Goal: Task Accomplishment & Management: Manage account settings

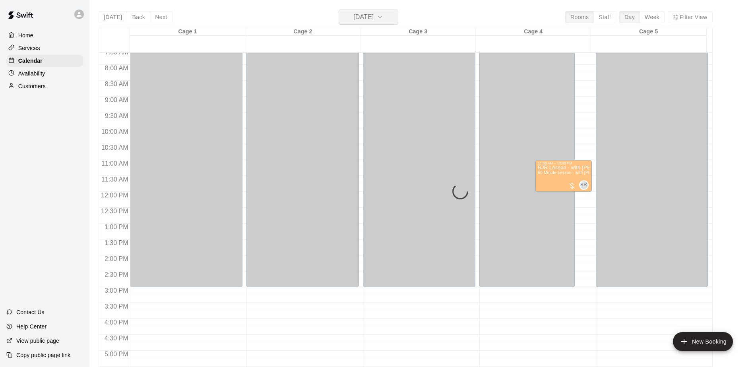
scroll to position [242, 0]
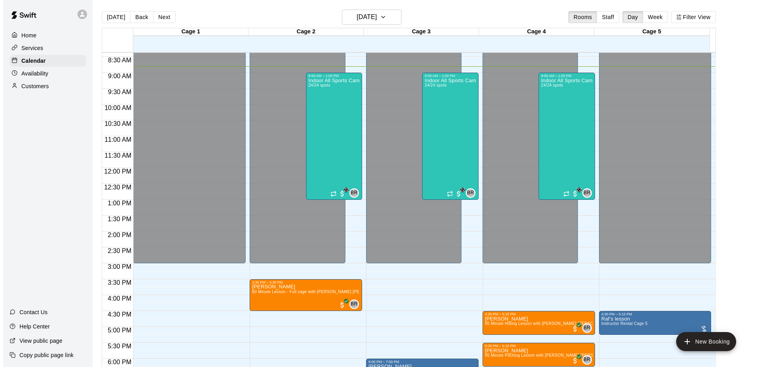
scroll to position [240, 0]
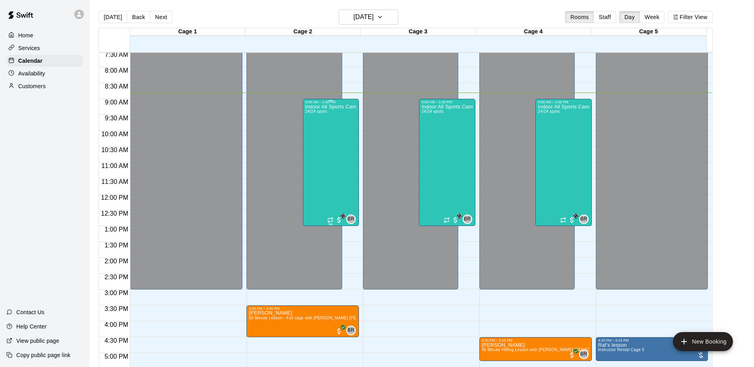
click at [323, 161] on div "Indoor All Sports Camp- Summer (8/11-8/15) 24/24 spots" at bounding box center [330, 287] width 51 height 367
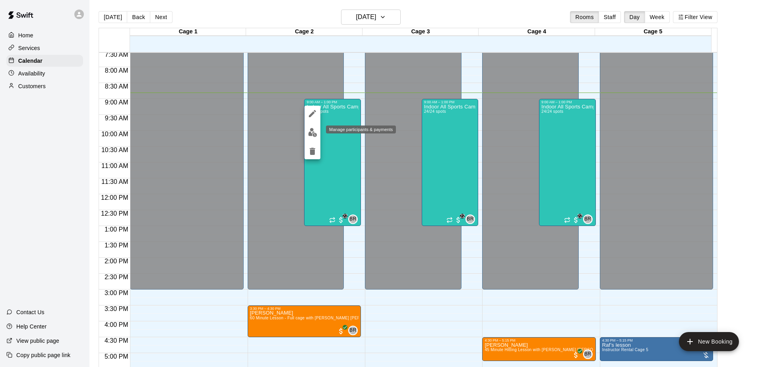
click at [311, 133] on img "edit" at bounding box center [312, 132] width 9 height 9
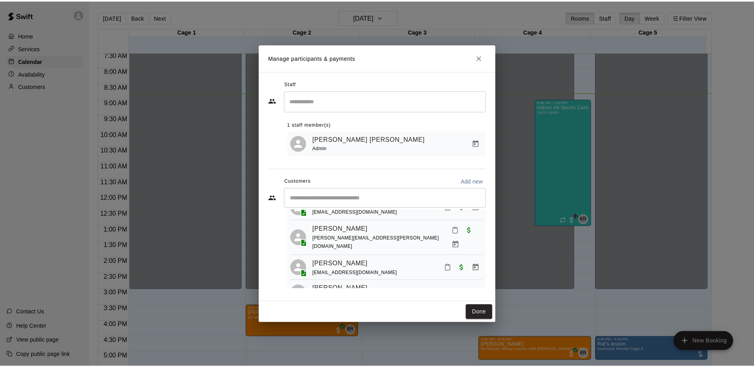
scroll to position [0, 0]
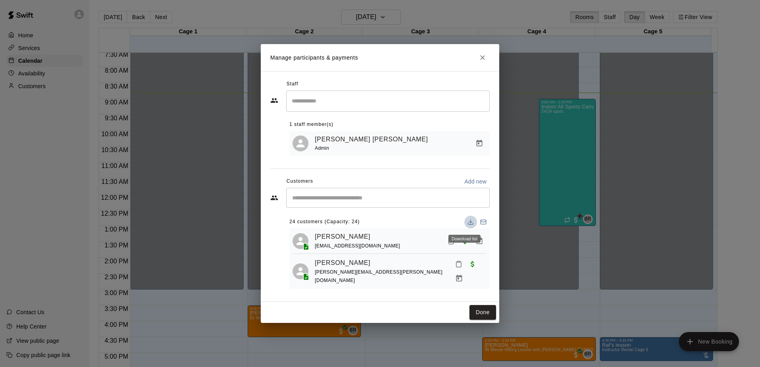
click at [467, 224] on icon "Download list" at bounding box center [470, 222] width 6 height 6
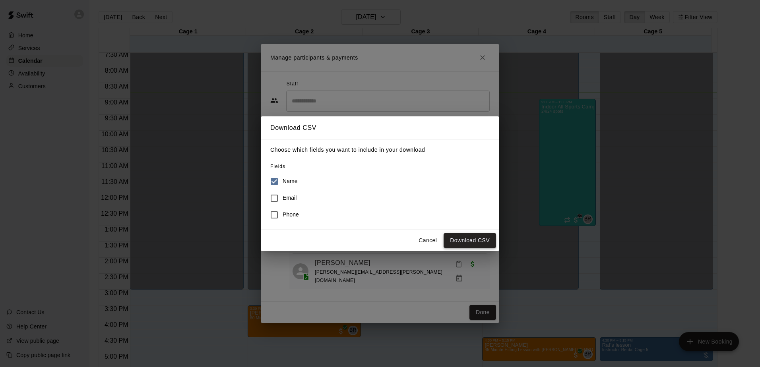
click at [458, 242] on button "Download CSV" at bounding box center [470, 240] width 52 height 15
click at [435, 244] on button "Cancel" at bounding box center [427, 240] width 25 height 15
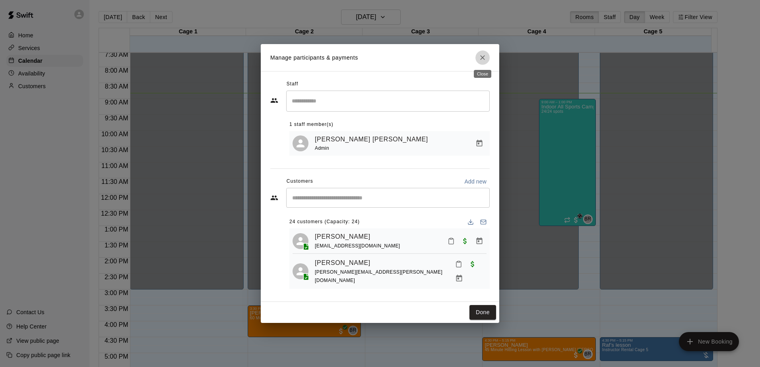
click at [483, 58] on icon "Close" at bounding box center [482, 57] width 5 height 5
